Goal: Find specific page/section: Find specific page/section

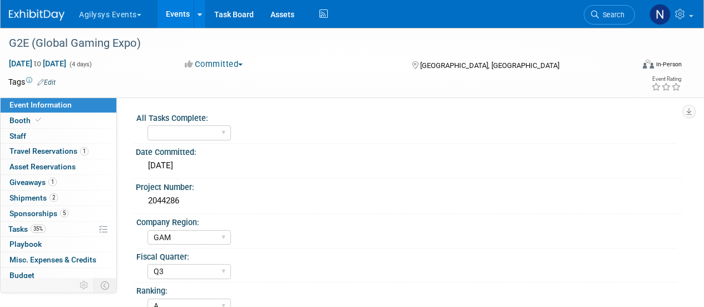
select select "GAM"
select select "Q3"
select select "A"
select select "Yes"
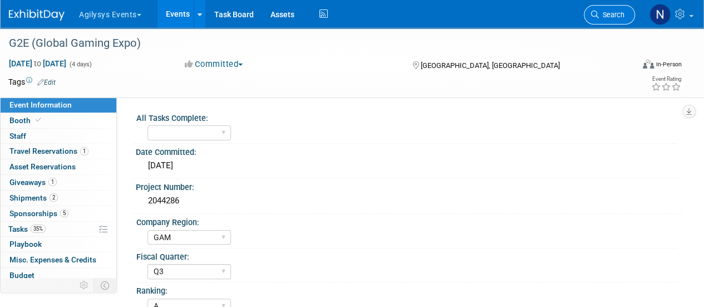
click at [600, 20] on link "Search" at bounding box center [609, 14] width 51 height 19
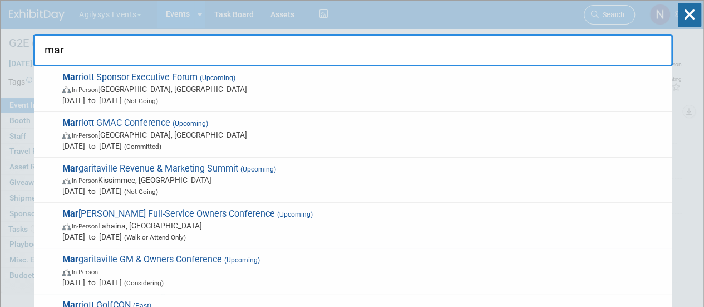
type input "[PERSON_NAME]"
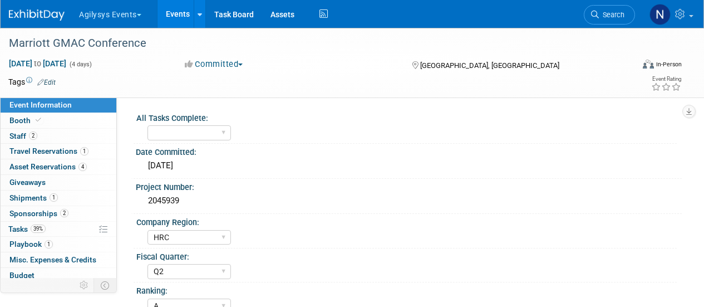
select select "HRC"
select select "Q2"
select select "A"
select select "Yes"
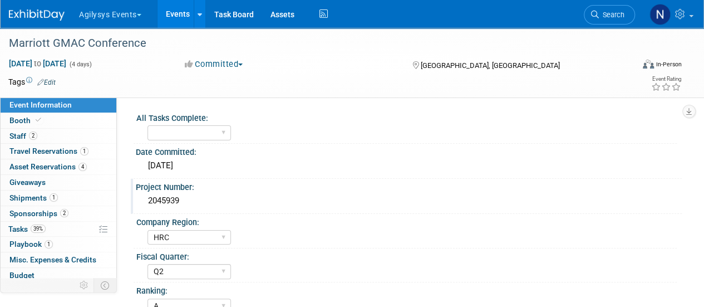
click at [479, 195] on div "2045939" at bounding box center [408, 200] width 529 height 17
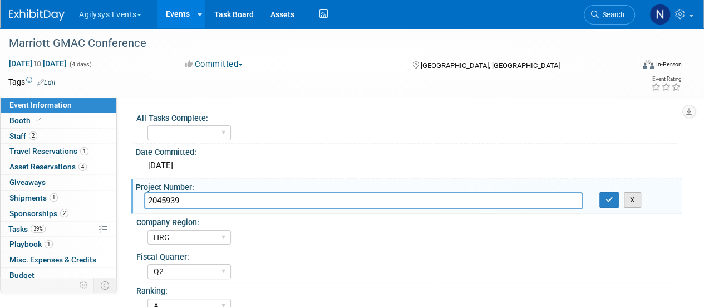
click at [631, 199] on button "X" at bounding box center [632, 200] width 17 height 16
